Goal: Task Accomplishment & Management: Use online tool/utility

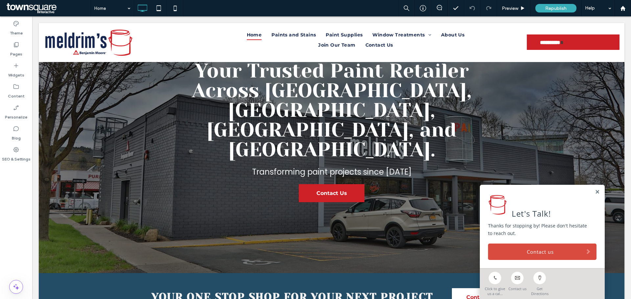
click at [595, 193] on link at bounding box center [597, 193] width 5 height 6
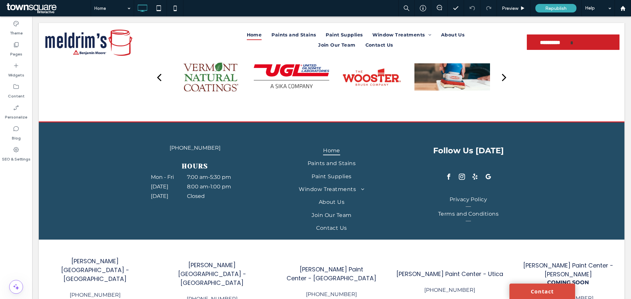
scroll to position [1517, 0]
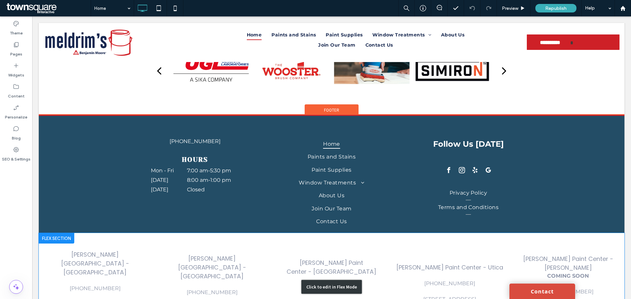
click at [575, 233] on div "Click to edit in Flex Mode" at bounding box center [332, 287] width 586 height 108
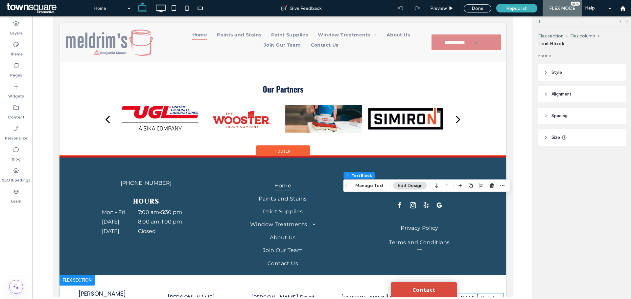
scroll to position [1502, 0]
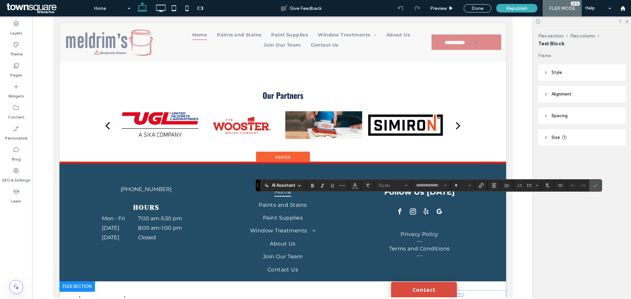
type input "**********"
type input "**"
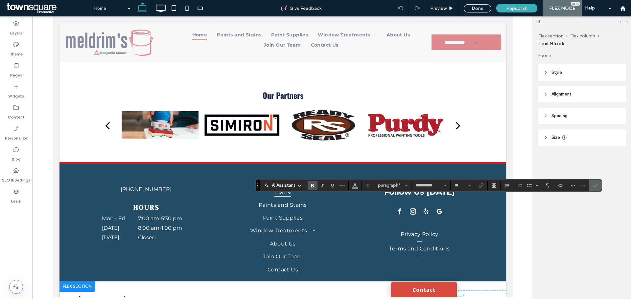
click at [595, 188] on icon "Confirm" at bounding box center [595, 185] width 5 height 5
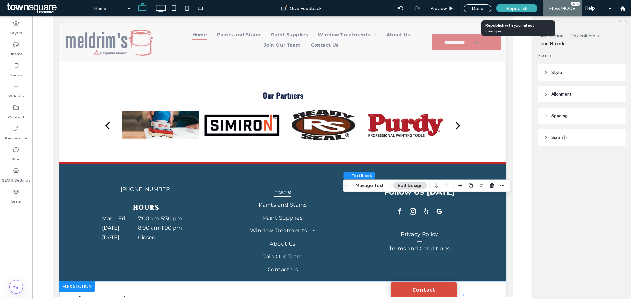
click at [503, 6] on div "Republish" at bounding box center [516, 8] width 41 height 9
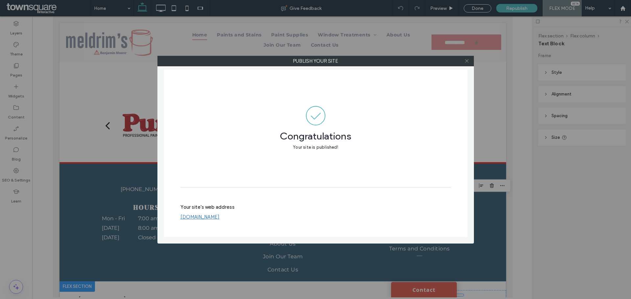
click at [467, 64] on span at bounding box center [466, 61] width 5 height 10
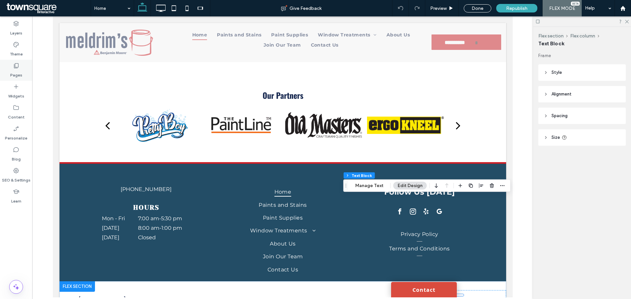
click at [13, 69] on label "Pages" at bounding box center [16, 73] width 12 height 9
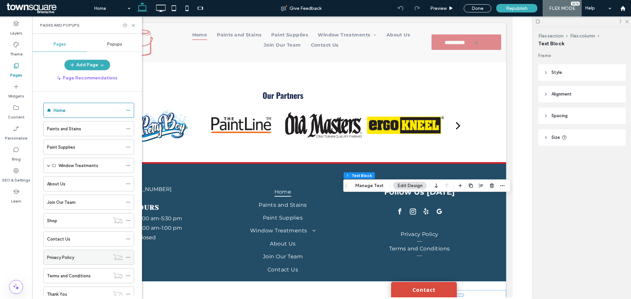
scroll to position [33, 0]
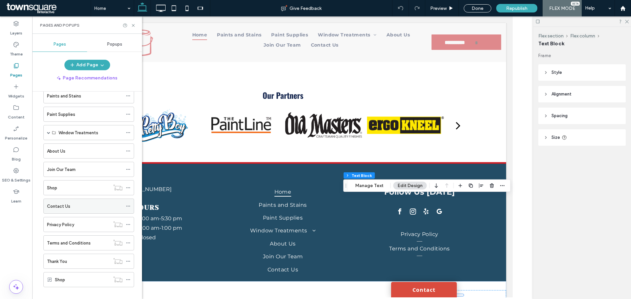
click at [60, 204] on label "Contact Us" at bounding box center [58, 207] width 23 height 12
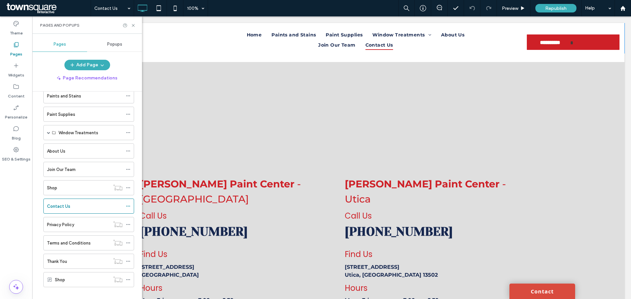
scroll to position [540, 0]
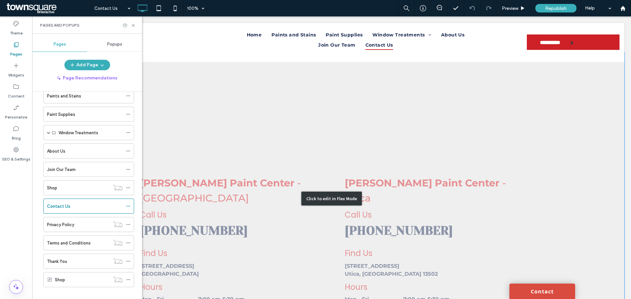
click at [566, 208] on div "Click to edit in Flex Mode" at bounding box center [332, 198] width 586 height 293
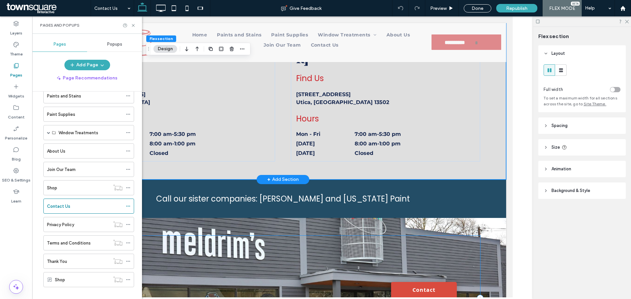
scroll to position [864, 0]
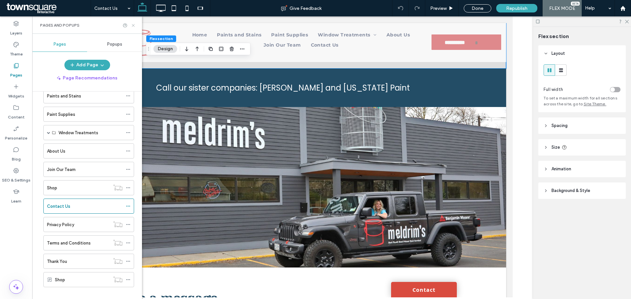
click at [132, 27] on icon at bounding box center [133, 25] width 5 height 5
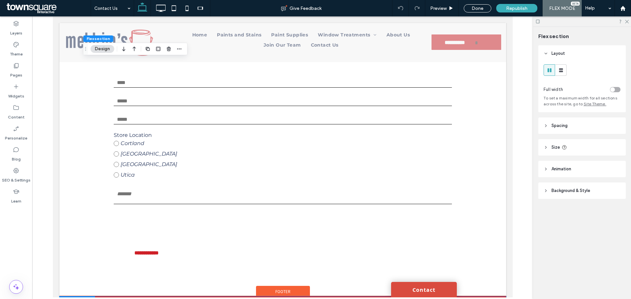
scroll to position [1315, 0]
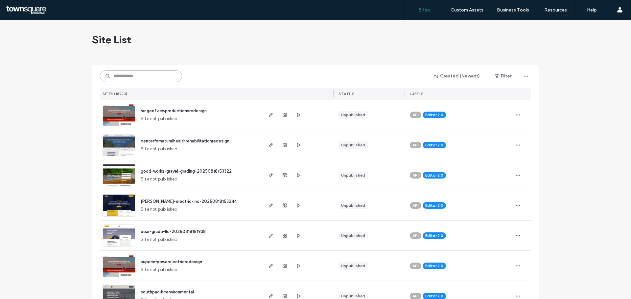
click at [129, 73] on input at bounding box center [141, 76] width 82 height 12
paste input "**********"
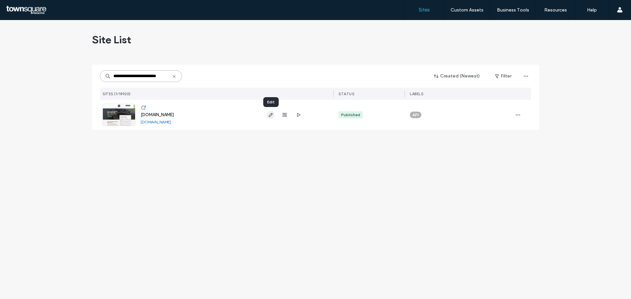
type input "**********"
click at [267, 118] on span "button" at bounding box center [271, 115] width 8 height 8
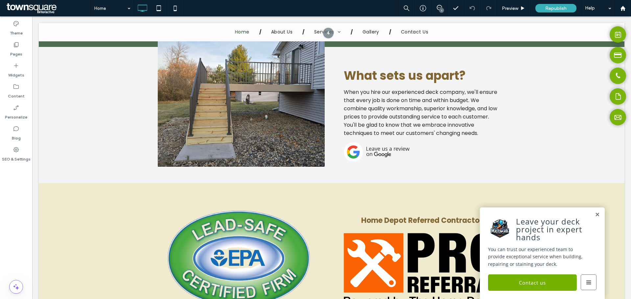
scroll to position [878, 0]
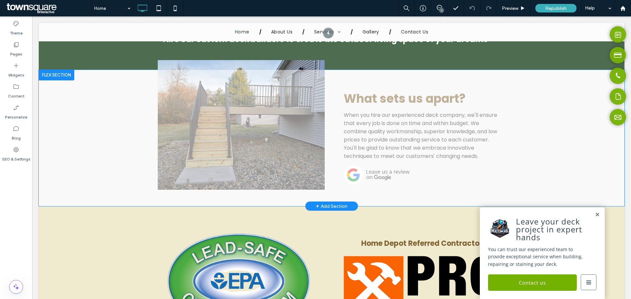
click at [347, 203] on div "+ Add Section" at bounding box center [331, 206] width 53 height 9
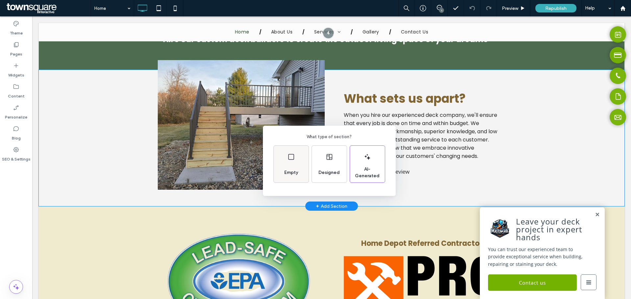
click at [297, 164] on div "Empty" at bounding box center [291, 164] width 35 height 37
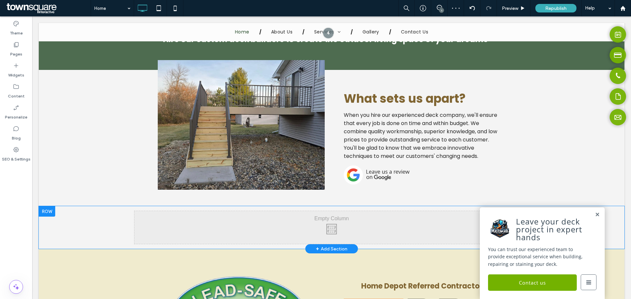
click at [376, 233] on div "Click To Paste Click To Paste" at bounding box center [331, 227] width 394 height 33
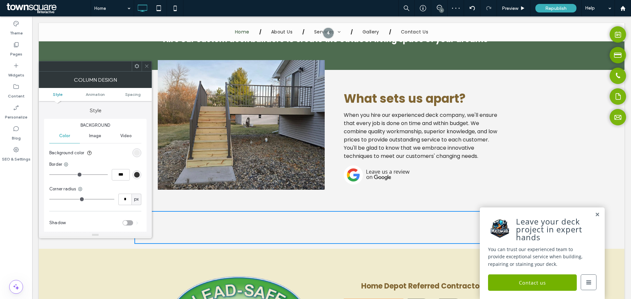
click at [146, 70] on span at bounding box center [146, 66] width 5 height 10
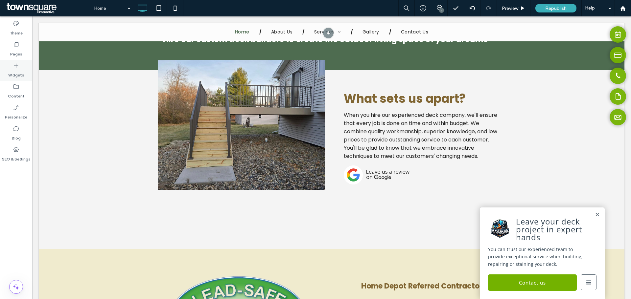
click at [18, 71] on label "Widgets" at bounding box center [16, 73] width 16 height 9
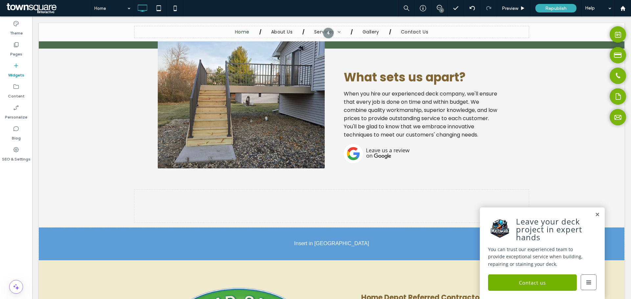
scroll to position [903, 0]
